Goal: Task Accomplishment & Management: Use online tool/utility

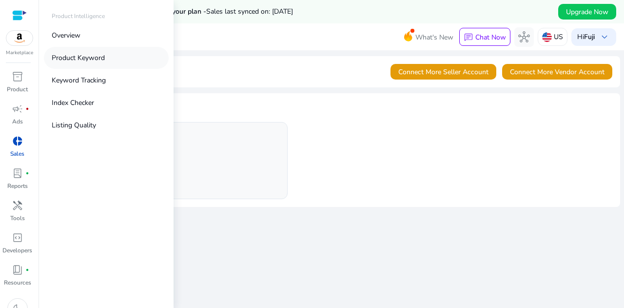
click at [107, 56] on link "Product Keyword" at bounding box center [106, 58] width 125 height 22
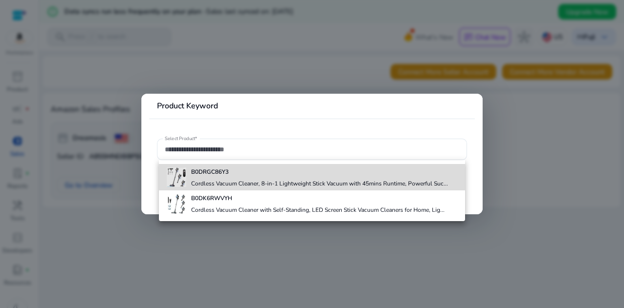
click at [217, 178] on div "B0DRGC86Y3 Cordless Vacuum Cleaner, 8-in-1 Lightweight Stick Vacuum with 45mins…" at bounding box center [319, 177] width 257 height 26
type input "**********"
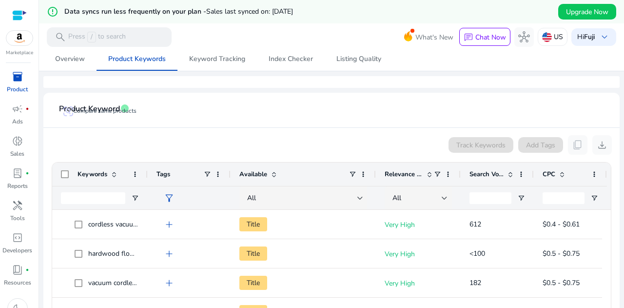
scroll to position [146, 0]
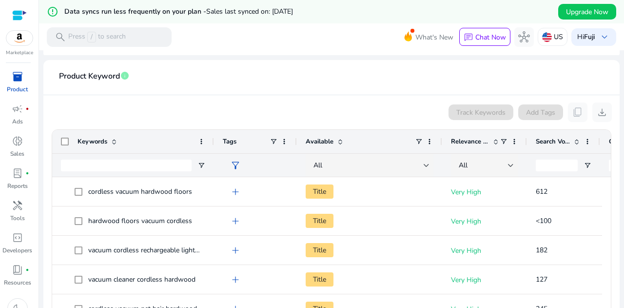
drag, startPoint x: 147, startPoint y: 140, endPoint x: 214, endPoint y: 148, distance: 66.8
click at [214, 148] on div at bounding box center [214, 141] width 4 height 23
drag, startPoint x: 296, startPoint y: 142, endPoint x: 277, endPoint y: 140, distance: 18.6
click at [277, 140] on div "Tags" at bounding box center [255, 141] width 83 height 23
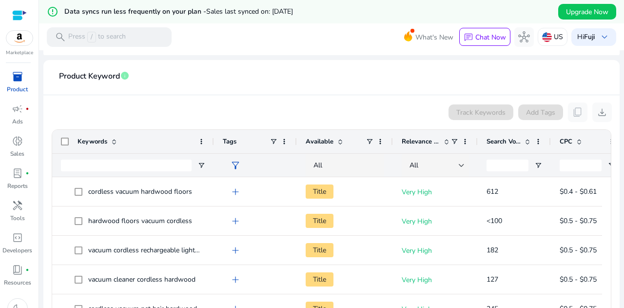
drag, startPoint x: 441, startPoint y: 140, endPoint x: 391, endPoint y: 157, distance: 52.3
click at [391, 157] on div "Keywords Tags Available Relevance Score" at bounding box center [342, 153] width 581 height 47
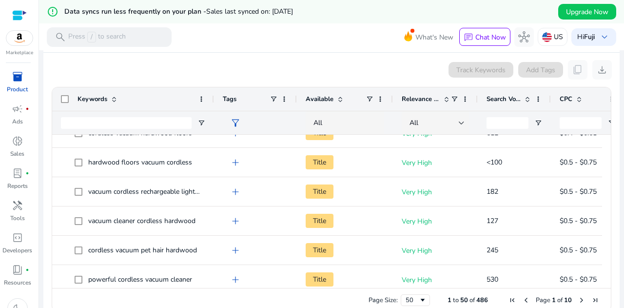
scroll to position [205, 0]
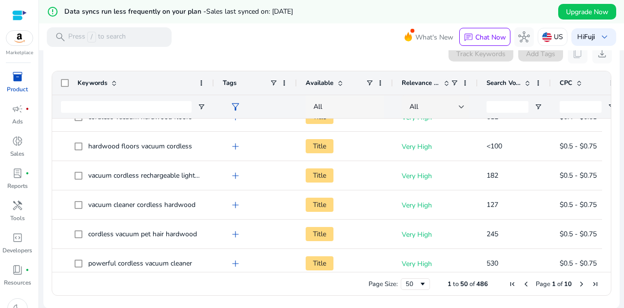
click at [324, 105] on div "All" at bounding box center [368, 106] width 110 height 11
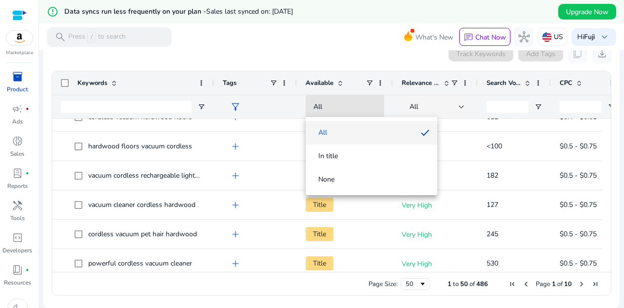
click at [341, 109] on div at bounding box center [312, 154] width 624 height 308
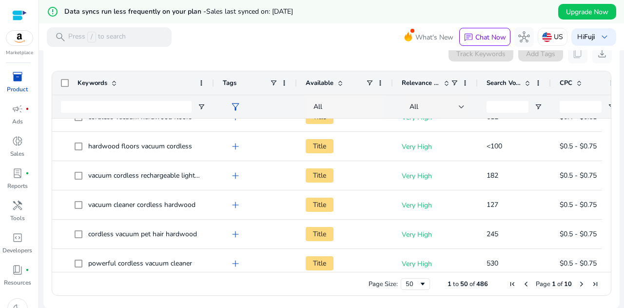
click at [343, 109] on div "All" at bounding box center [368, 106] width 110 height 11
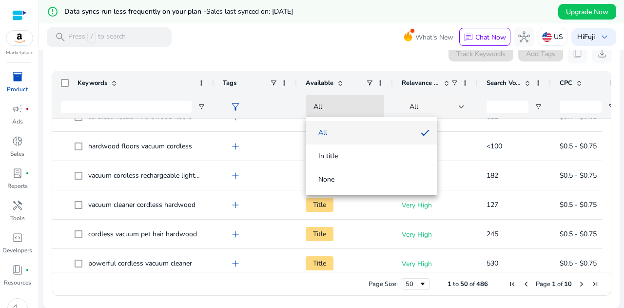
click at [344, 109] on div at bounding box center [312, 154] width 624 height 308
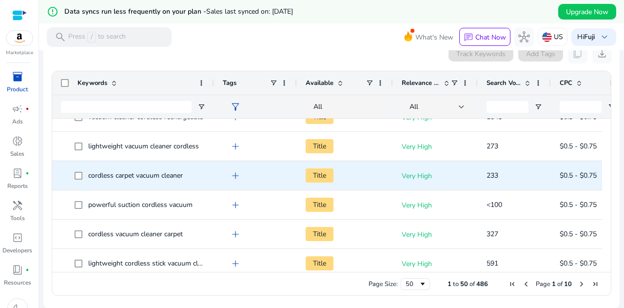
scroll to position [422, 0]
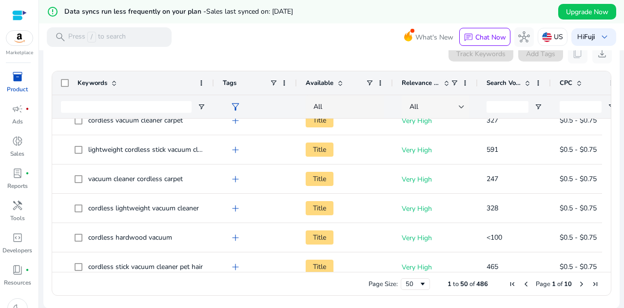
click at [419, 99] on div "All" at bounding box center [437, 106] width 55 height 23
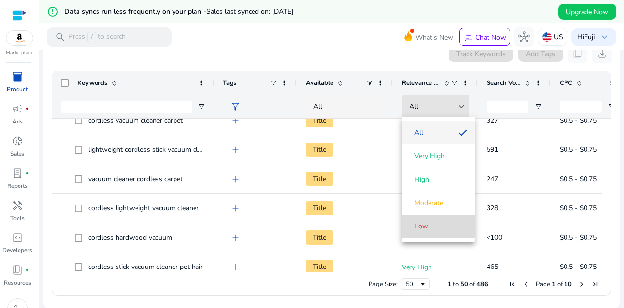
click at [434, 228] on span "Low" at bounding box center [439, 226] width 58 height 10
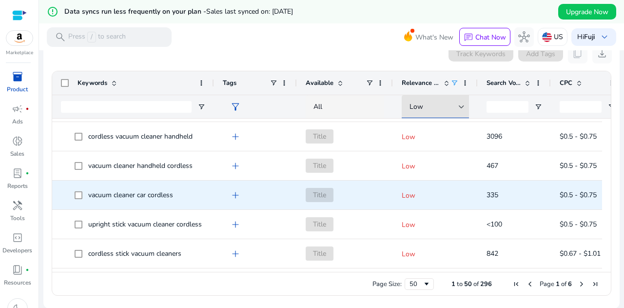
scroll to position [0, 0]
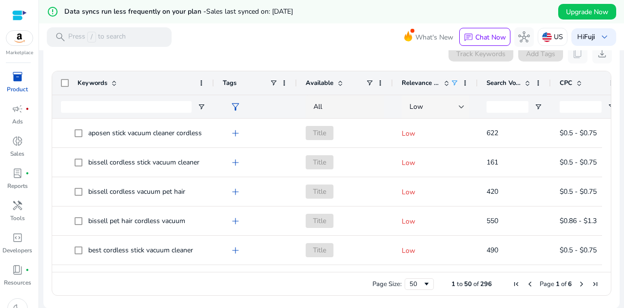
click at [437, 114] on div "Low" at bounding box center [437, 106] width 55 height 23
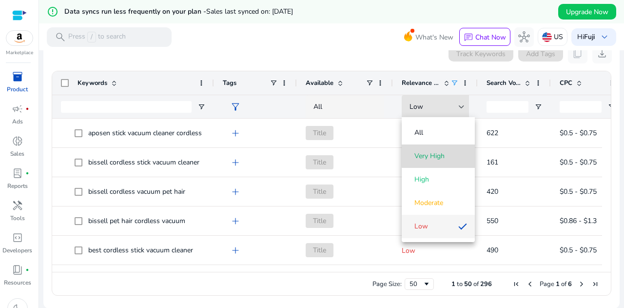
click at [444, 151] on span "Very High" at bounding box center [429, 156] width 30 height 10
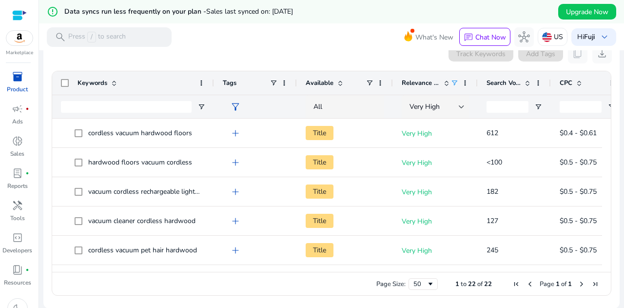
drag, startPoint x: 60, startPoint y: 78, endPoint x: 203, endPoint y: 50, distance: 145.6
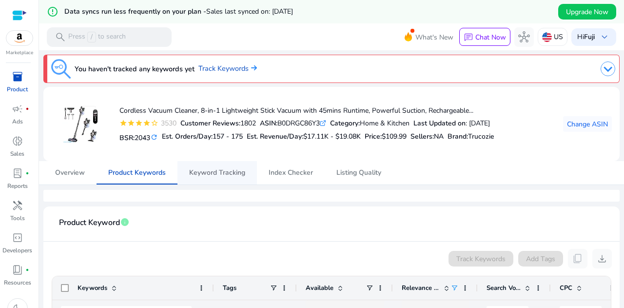
click at [224, 166] on span "Keyword Tracking" at bounding box center [217, 172] width 56 height 23
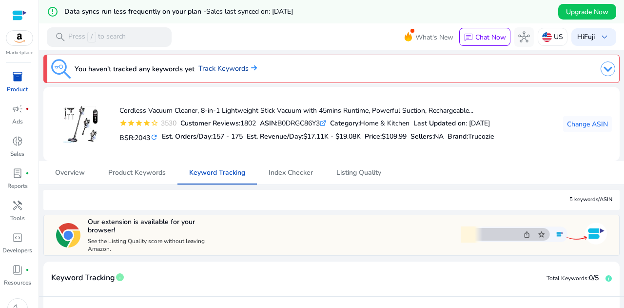
click at [215, 68] on link "Track Keywords" at bounding box center [227, 68] width 59 height 11
click at [216, 68] on link "Track Keywords" at bounding box center [227, 68] width 59 height 11
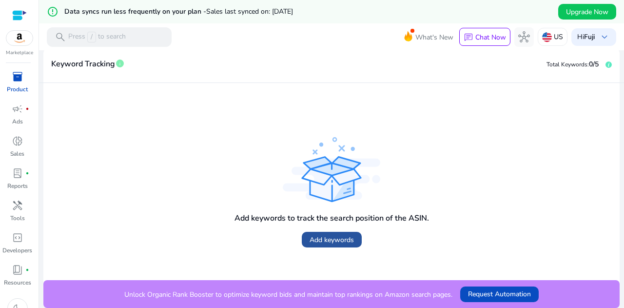
click at [332, 233] on span at bounding box center [332, 239] width 60 height 23
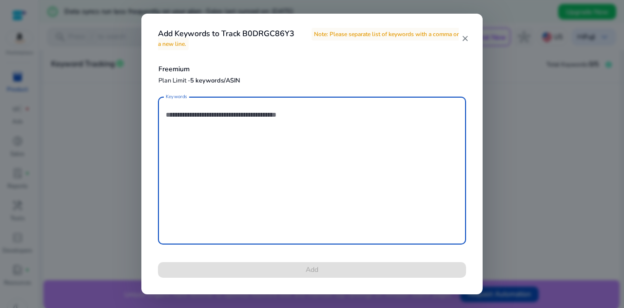
type textarea "*"
drag, startPoint x: 292, startPoint y: 151, endPoint x: 274, endPoint y: 144, distance: 18.8
click at [274, 144] on textarea "Keywords" at bounding box center [312, 170] width 293 height 138
paste textarea "**********"
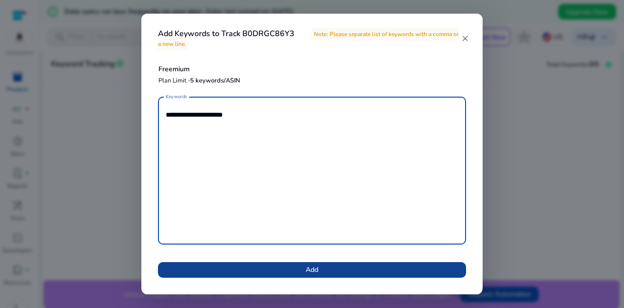
type textarea "**********"
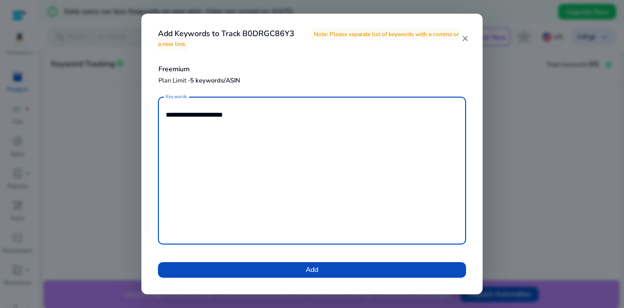
click at [317, 275] on span at bounding box center [312, 269] width 308 height 23
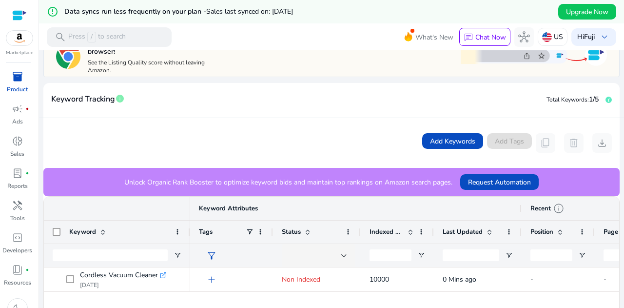
scroll to position [244, 0]
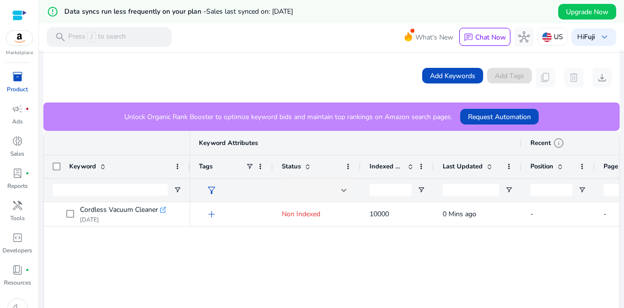
click at [233, 181] on div "filter_alt" at bounding box center [231, 189] width 65 height 23
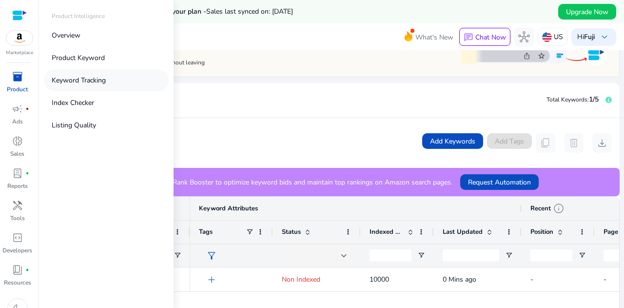
click at [99, 77] on p "Keyword Tracking" at bounding box center [79, 80] width 54 height 10
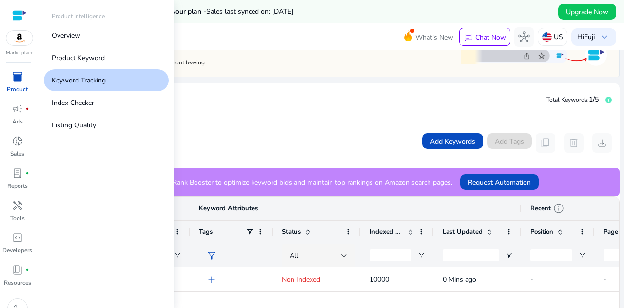
scroll to position [0, 0]
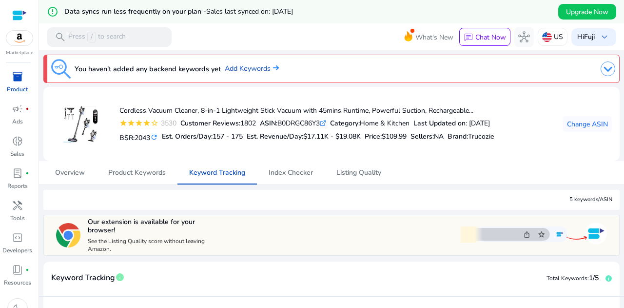
drag, startPoint x: 294, startPoint y: 67, endPoint x: 295, endPoint y: 49, distance: 18.6
click at [295, 49] on mat-toolbar "search Press / to search What's New chat Chat Now hub US Hi Fuji keyboard_arrow…" at bounding box center [331, 36] width 585 height 27
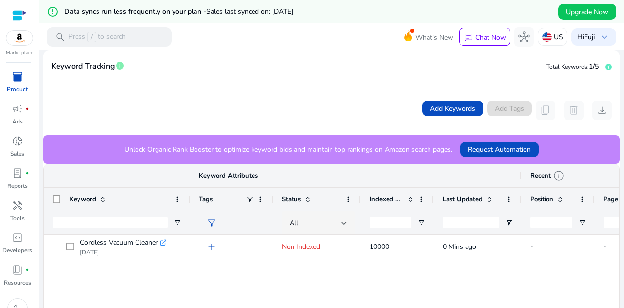
scroll to position [260, 0]
